Goal: Go to known website: Access a specific website the user already knows

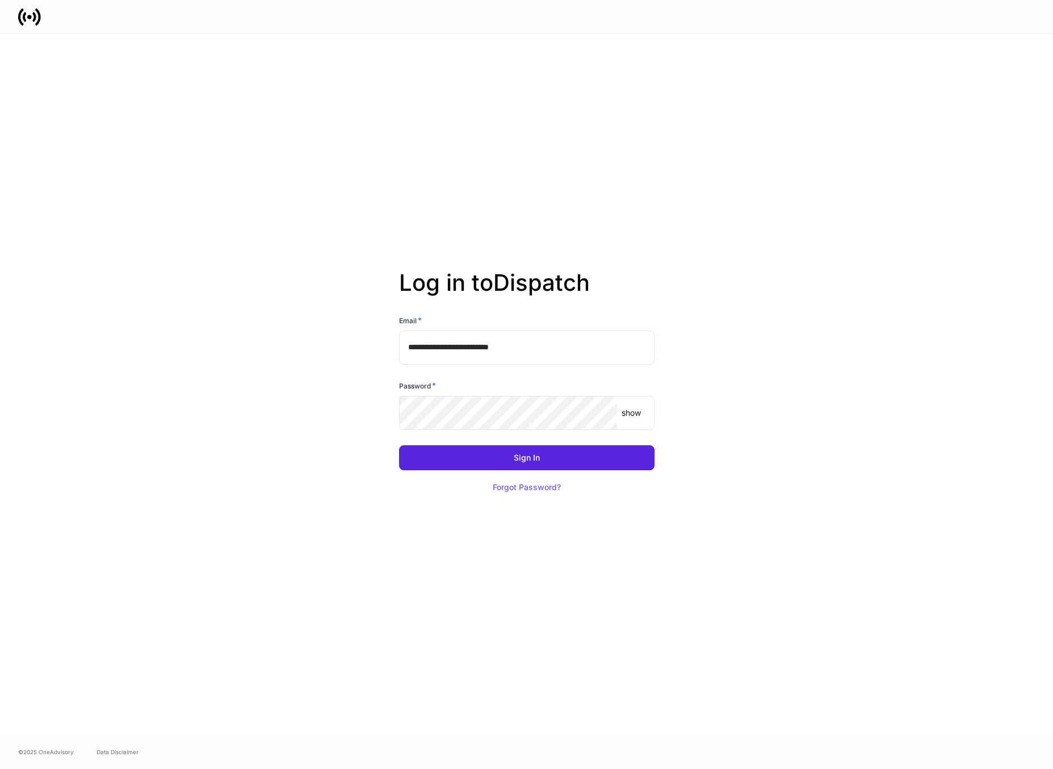
click at [596, 135] on div "**********" at bounding box center [527, 384] width 609 height 701
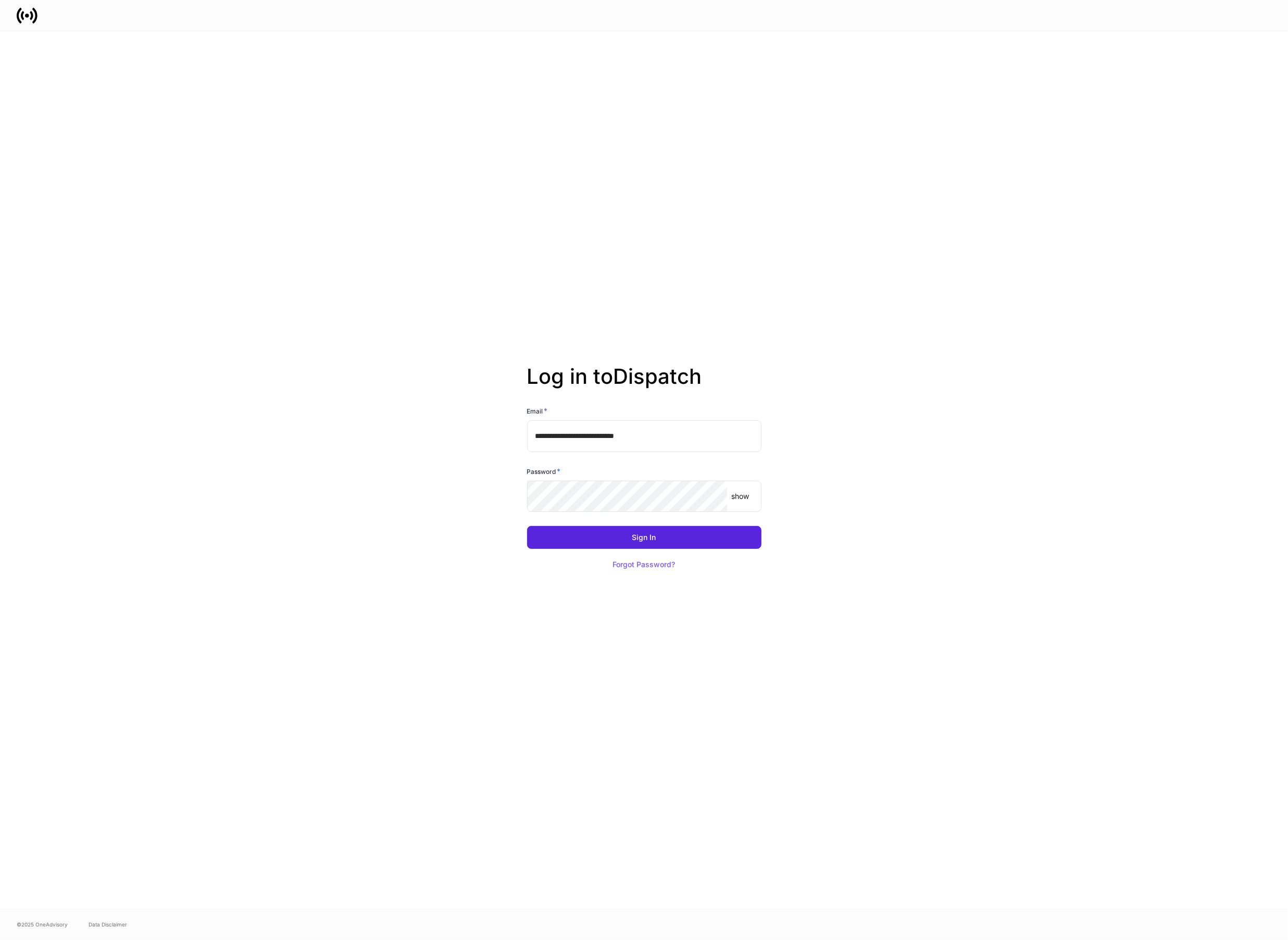
click at [653, 459] on div "Password * show ​" at bounding box center [640, 483] width 243 height 60
click at [634, 515] on div "Sign In Forgot Password?" at bounding box center [640, 545] width 243 height 62
type input "**********"
